Goal: Information Seeking & Learning: Learn about a topic

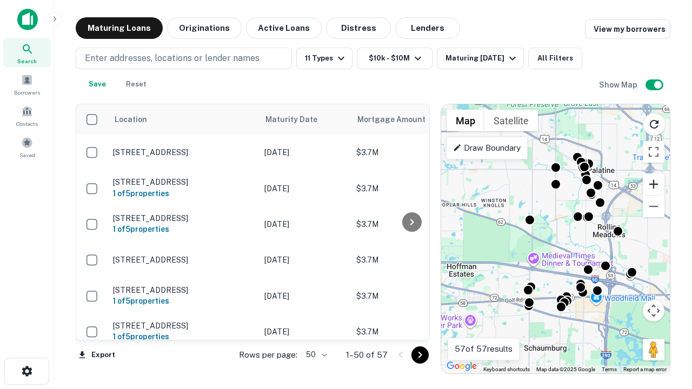
click at [653, 184] on button "Zoom in" at bounding box center [654, 184] width 22 height 22
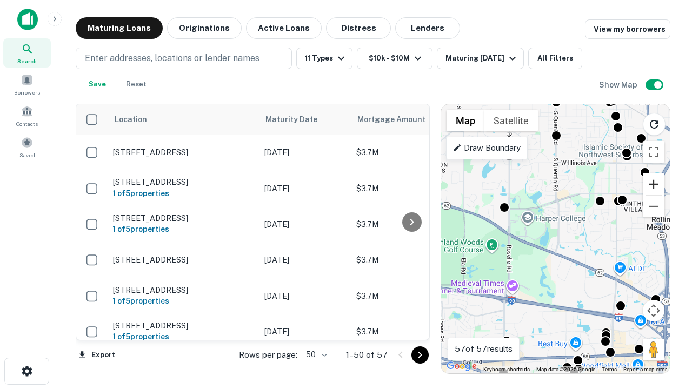
click at [653, 184] on button "Zoom in" at bounding box center [654, 184] width 22 height 22
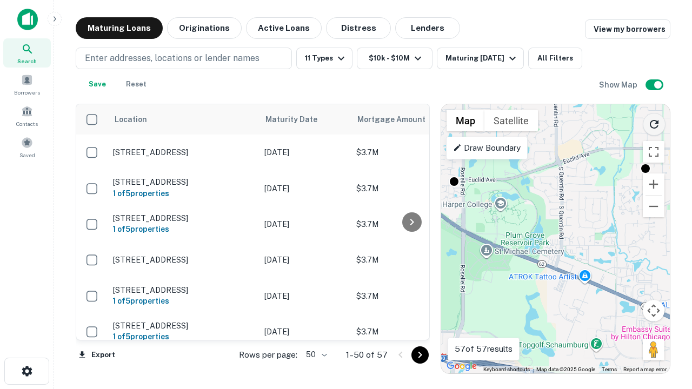
click at [654, 122] on icon "Reload search area" at bounding box center [653, 124] width 13 height 13
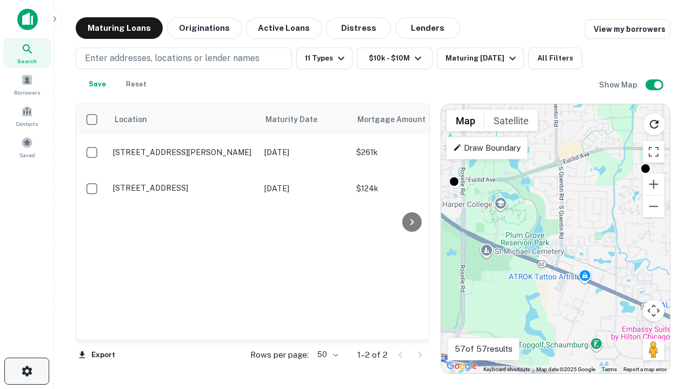
click at [26, 371] on icon "button" at bounding box center [27, 371] width 13 height 13
